Goal: Find specific page/section: Find specific page/section

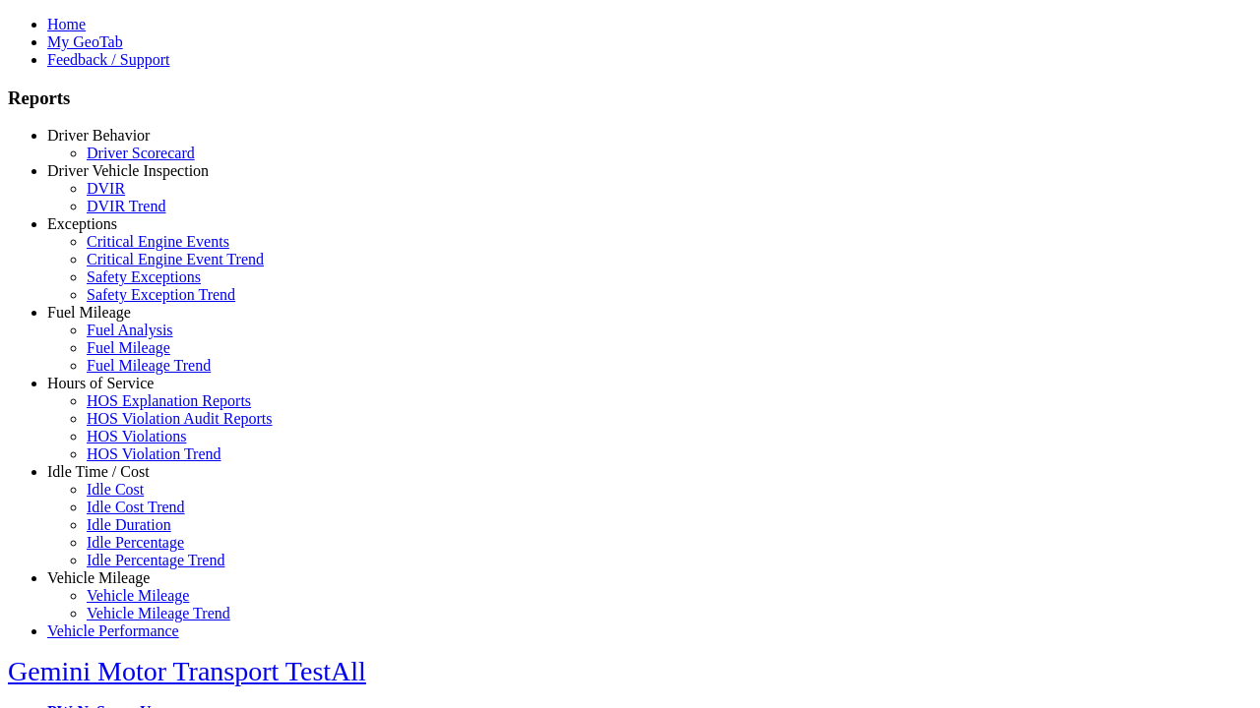
click at [113, 232] on link "Exceptions" at bounding box center [82, 223] width 70 height 17
click at [128, 285] on link "Safety Exceptions" at bounding box center [144, 277] width 114 height 17
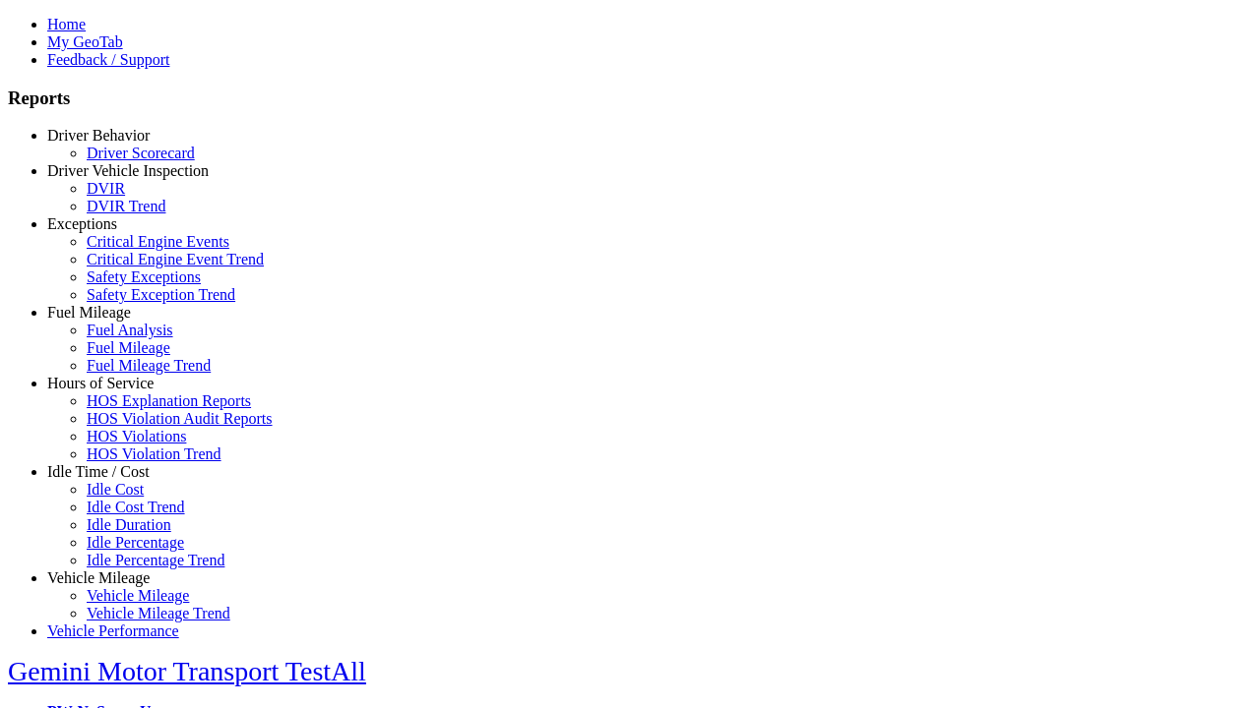
type input "**********"
